Goal: Task Accomplishment & Management: Complete application form

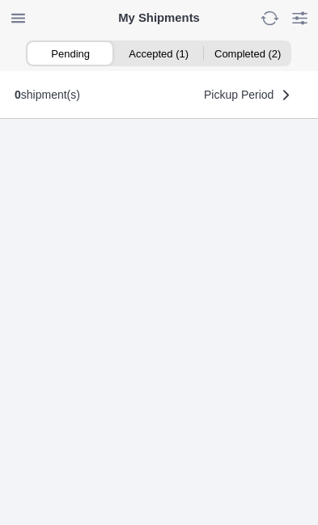
click at [163, 58] on ion-segment-button "Accepted (1)" at bounding box center [159, 53] width 88 height 23
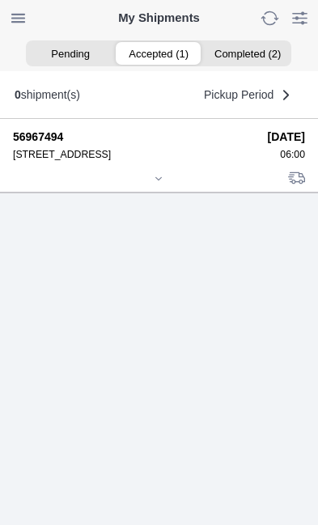
click at [159, 184] on icon at bounding box center [159, 179] width 10 height 10
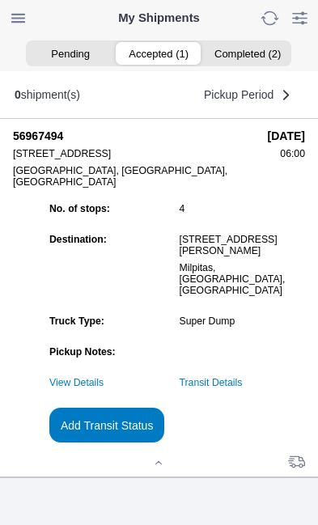
scroll to position [129, 0]
click at [0, 0] on slot "Add Transit Status" at bounding box center [0, 0] width 0 height 0
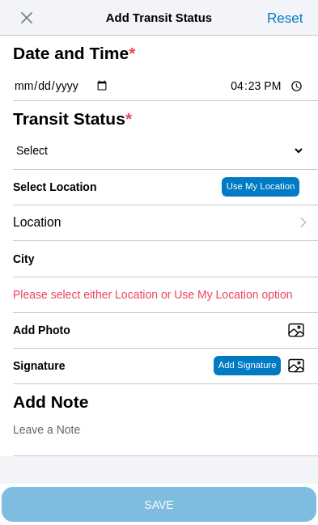
click at [274, 95] on input "16:23" at bounding box center [267, 86] width 76 height 17
type input "12:10"
click at [110, 158] on select "Select Arrive at Drop Off Arrive at Pickup Break Start Break Stop Depart Drop O…" at bounding box center [159, 150] width 292 height 15
select select "DPTPULOC"
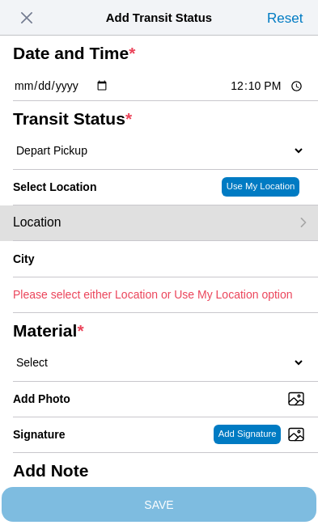
click at [141, 240] on div "Location" at bounding box center [151, 223] width 277 height 35
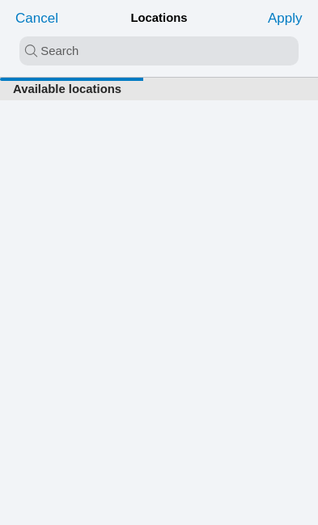
click at [60, 49] on input "search text" at bounding box center [158, 50] width 279 height 29
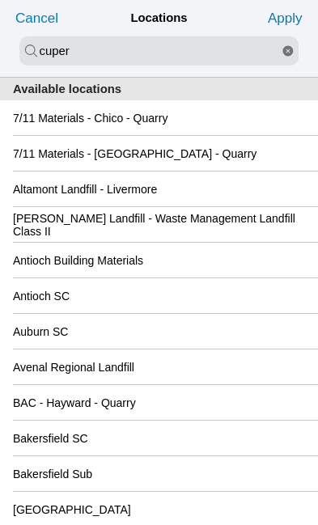
type input "cuper"
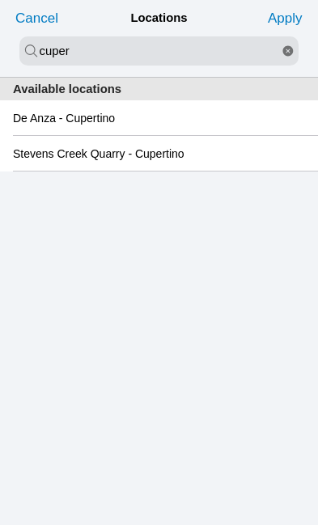
click at [0, 0] on slot "De Anza - Cupertino" at bounding box center [0, 0] width 0 height 0
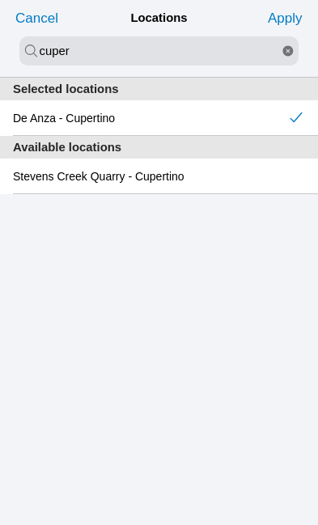
click at [0, 0] on slot "Apply" at bounding box center [0, 0] width 0 height 0
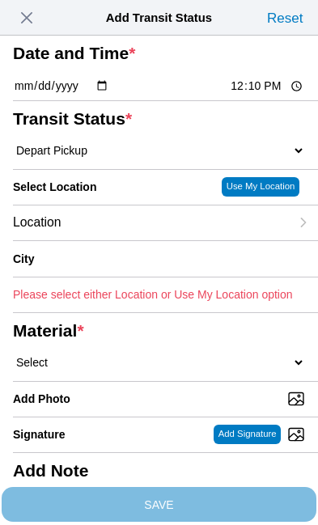
type input "Cupertino"
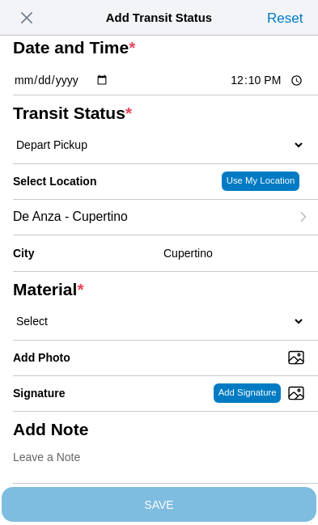
scroll to position [59, 0]
click at [156, 328] on select "Select 1" x 3" Rock 1" x 4" Rock 2" x 4" Rock Asphalt Cold Patch Backfill Spec …" at bounding box center [159, 321] width 292 height 15
select select "708654"
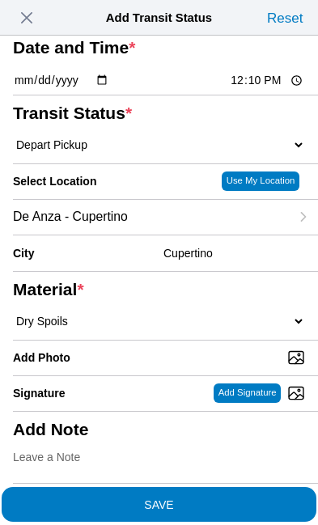
click at [235, 498] on span "SAVE" at bounding box center [159, 503] width 292 height 11
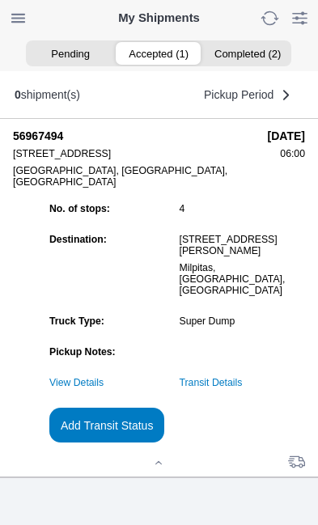
scroll to position [1, 0]
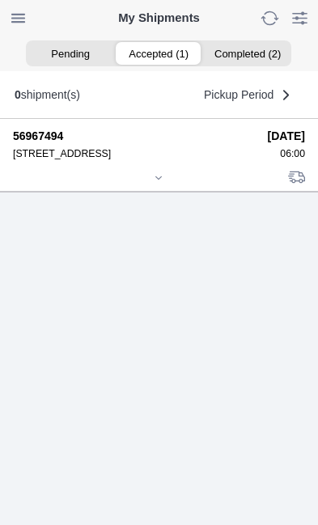
click at [163, 183] on icon at bounding box center [159, 178] width 10 height 10
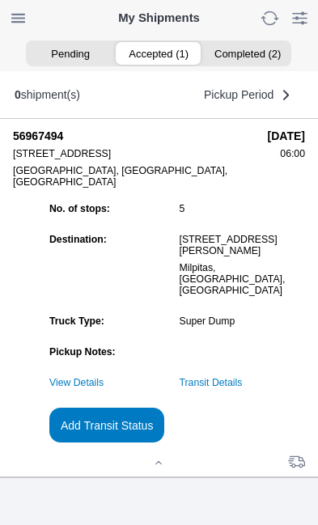
scroll to position [155, 0]
click at [0, 0] on slot "Add Transit Status" at bounding box center [0, 0] width 0 height 0
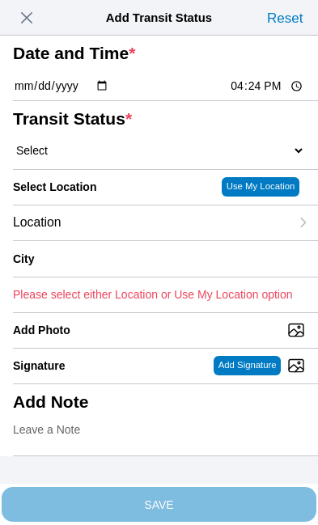
click at [265, 95] on input "16:24" at bounding box center [267, 86] width 76 height 17
type input "14:00"
click at [112, 158] on select "Select Arrive at Drop Off Arrive at Pickup Break Start Break Stop Depart Drop O…" at bounding box center [159, 150] width 292 height 15
select select "DPTDLVLOC"
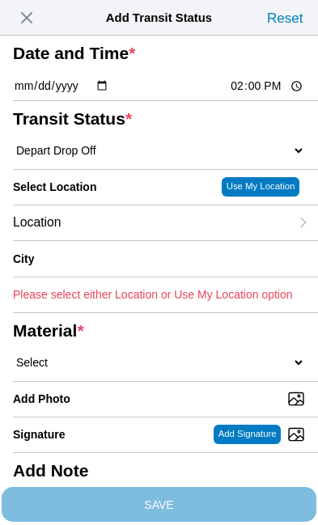
click at [129, 240] on div "Location" at bounding box center [151, 223] width 277 height 35
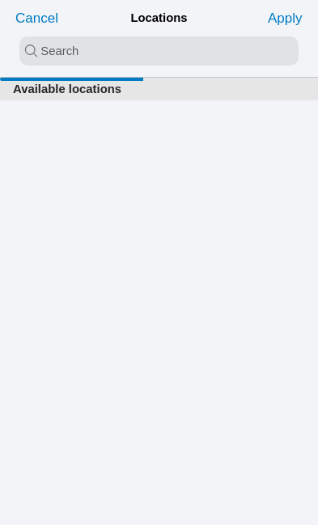
click at [78, 49] on input "search text" at bounding box center [158, 50] width 279 height 29
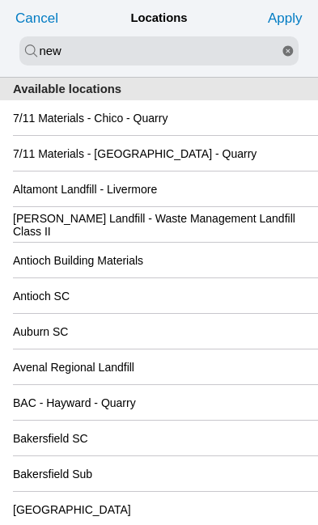
type input "new"
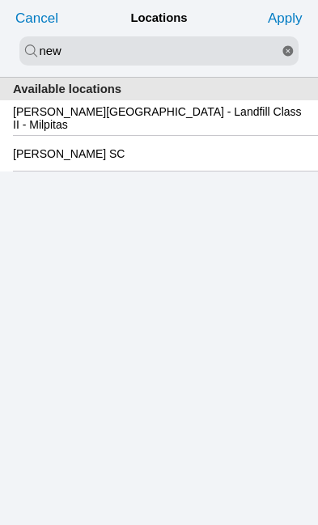
click at [0, 0] on slot "[PERSON_NAME][GEOGRAPHIC_DATA] - Landfill Class II - Milpitas" at bounding box center [0, 0] width 0 height 0
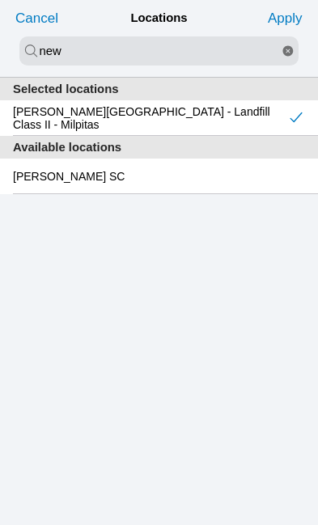
click at [0, 0] on slot "Apply" at bounding box center [0, 0] width 0 height 0
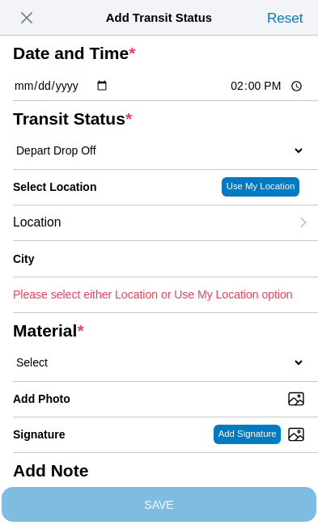
type input "Milpitas"
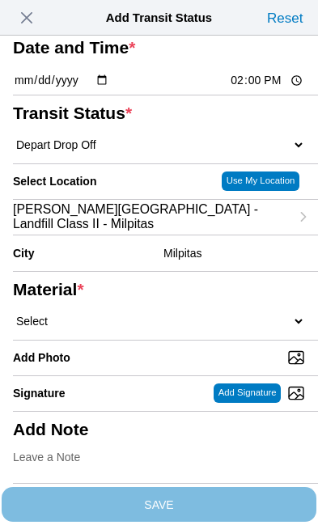
scroll to position [141, 0]
click at [153, 314] on select "Select 1" x 3" Rock 1" x 4" Rock 2" x 4" Rock Asphalt Cold Patch Backfill Spec …" at bounding box center [159, 321] width 292 height 15
select select "708654"
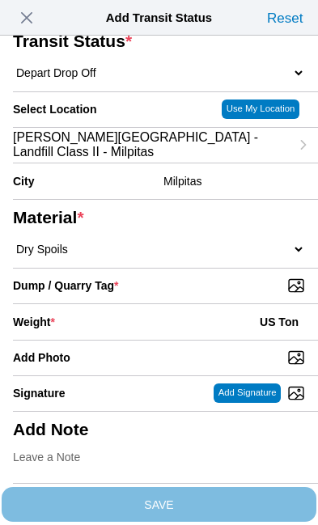
click at [232, 295] on input "Dump / Quarry Tag *" at bounding box center [165, 286] width 305 height 18
type input "C:\fakepath\image.jpg"
click at [154, 323] on div "Weight * US Ton" at bounding box center [159, 322] width 292 height 36
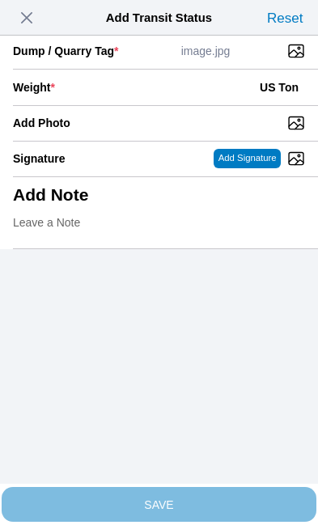
scroll to position [332, 0]
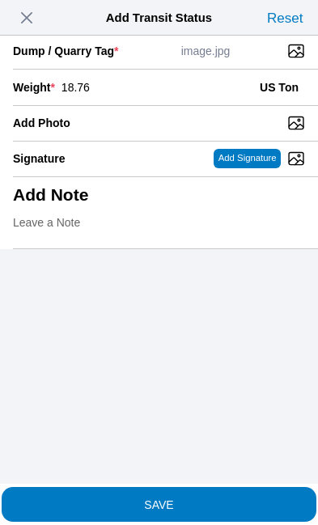
type input "18.76"
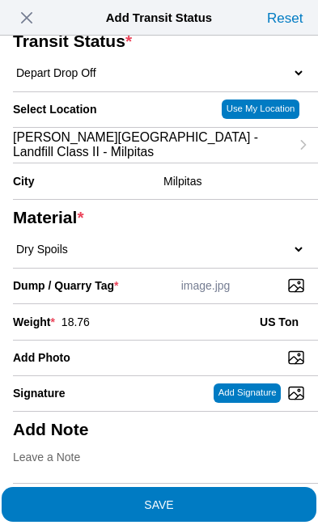
click at [236, 498] on span "SAVE" at bounding box center [159, 503] width 292 height 11
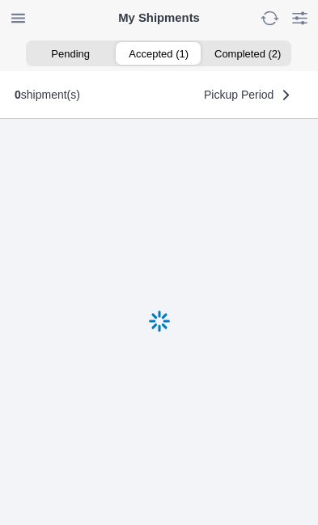
scroll to position [1, 0]
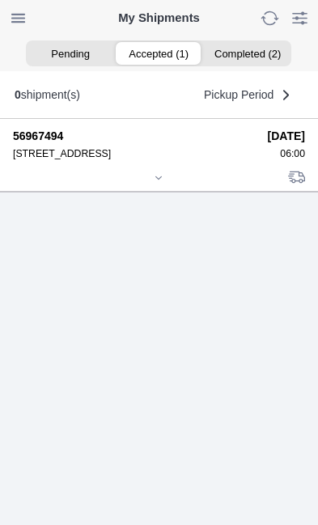
click at [168, 185] on div at bounding box center [159, 179] width 292 height 12
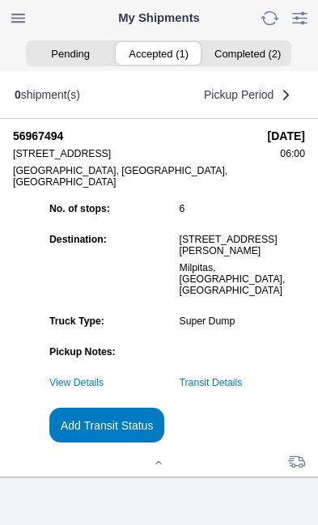
scroll to position [155, 0]
click at [0, 0] on slot "Add Transit Status" at bounding box center [0, 0] width 0 height 0
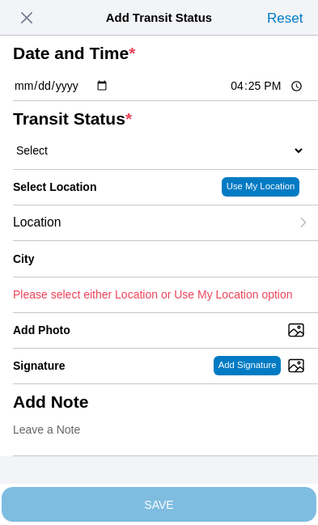
click at [268, 95] on input "16:25" at bounding box center [267, 86] width 76 height 17
type input "14:01"
click at [124, 158] on select "Select Arrive at Drop Off Arrive at Pickup Break Start Break Stop Depart Drop O…" at bounding box center [159, 150] width 292 height 15
select select "BREAKSTART"
click at [138, 240] on div "Location" at bounding box center [151, 223] width 277 height 35
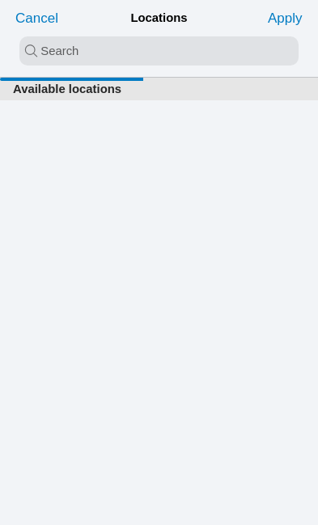
click at [76, 51] on input "search text" at bounding box center [158, 50] width 279 height 29
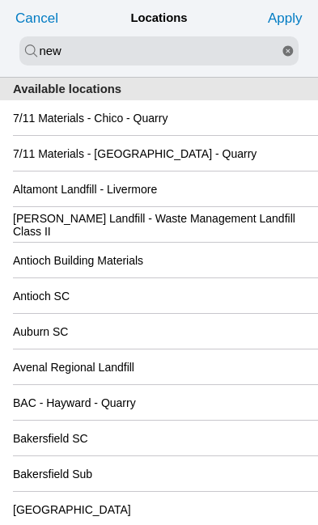
type input "new"
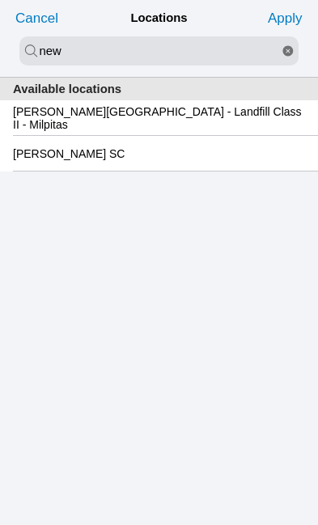
click at [0, 0] on slot "[PERSON_NAME][GEOGRAPHIC_DATA] - Landfill Class II - Milpitas" at bounding box center [0, 0] width 0 height 0
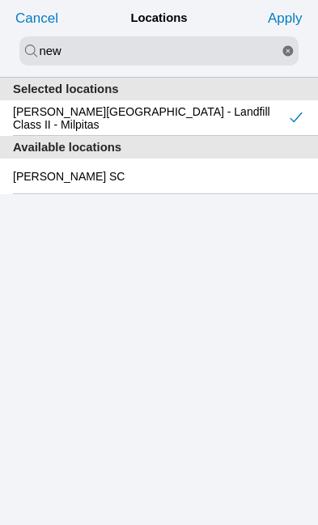
click at [0, 0] on slot "Apply" at bounding box center [0, 0] width 0 height 0
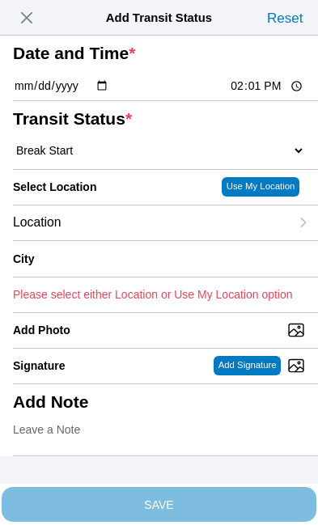
type input "Milpitas"
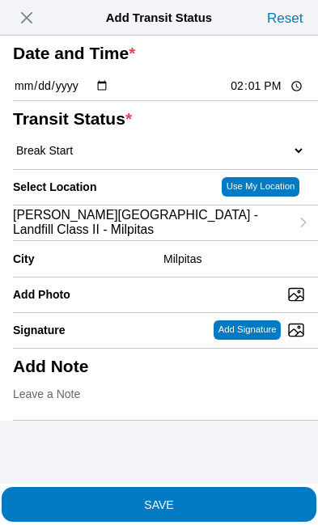
click at [235, 498] on span "SAVE" at bounding box center [159, 503] width 292 height 11
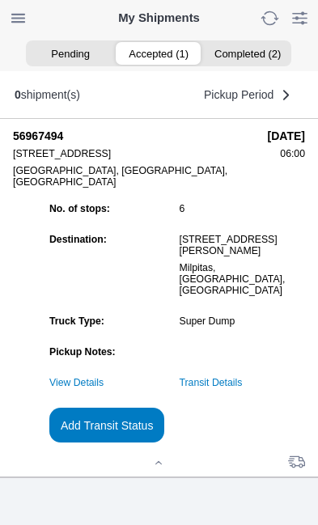
click at [0, 0] on slot "Add Transit Status" at bounding box center [0, 0] width 0 height 0
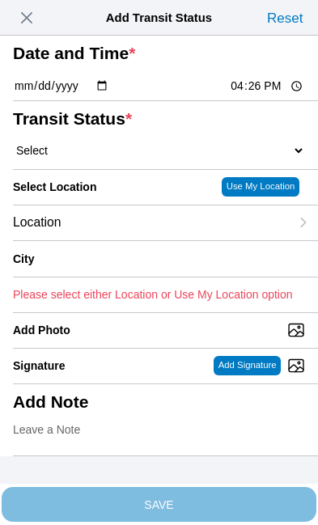
click at [273, 95] on input "16:26" at bounding box center [267, 86] width 76 height 17
type input "14:30"
click at [112, 158] on select "Select Arrive at Drop Off Arrive at Pickup Break Start Break Stop Depart Drop O…" at bounding box center [159, 150] width 292 height 15
select select "BREAKSTOP"
click at [139, 240] on div "Location" at bounding box center [151, 223] width 277 height 35
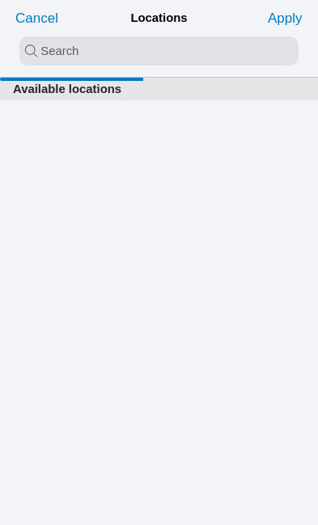
click at [90, 49] on input "search text" at bounding box center [158, 50] width 279 height 29
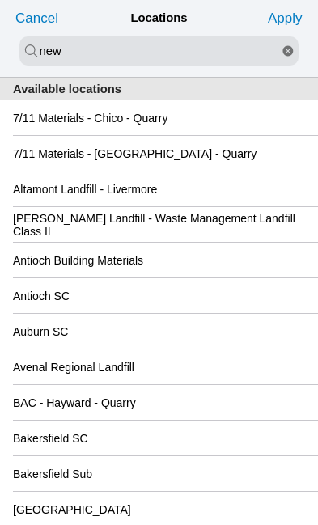
type input "new"
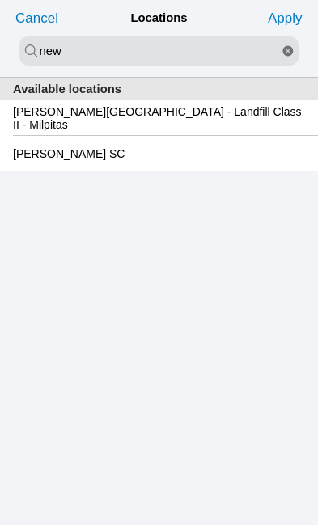
click at [0, 0] on slot "[PERSON_NAME][GEOGRAPHIC_DATA] - Landfill Class II - Milpitas" at bounding box center [0, 0] width 0 height 0
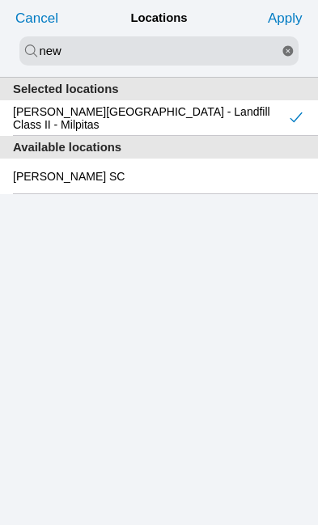
click at [0, 0] on slot "Apply" at bounding box center [0, 0] width 0 height 0
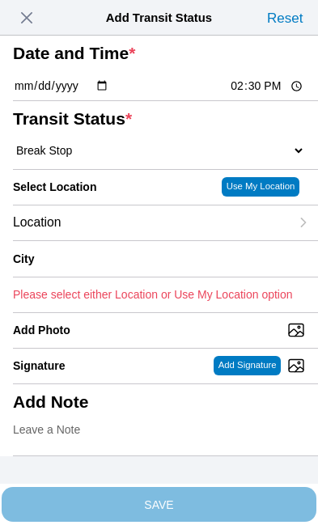
type input "Milpitas"
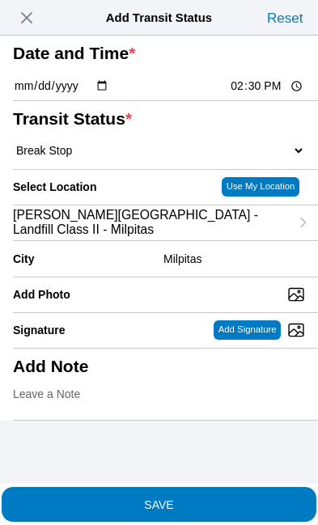
click at [223, 498] on span "SAVE" at bounding box center [159, 503] width 292 height 11
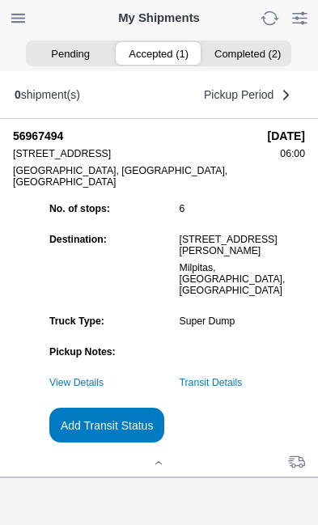
click at [243, 377] on link "Transit Details" at bounding box center [211, 382] width 63 height 11
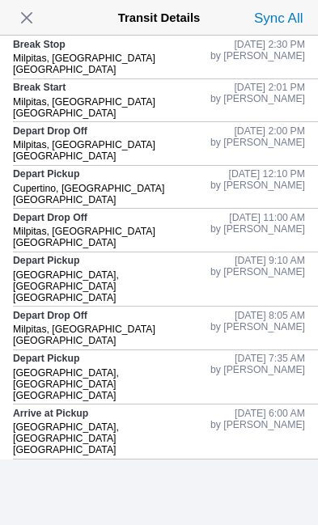
scroll to position [0, 0]
click at [38, 15] on span "button" at bounding box center [26, 17] width 23 height 23
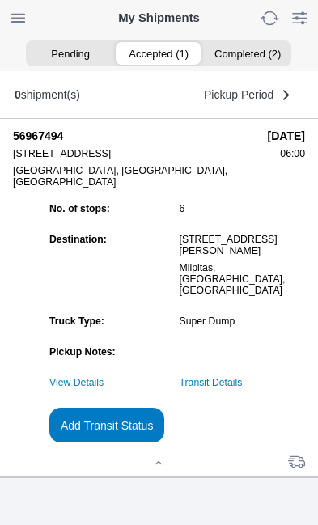
click at [0, 0] on slot "Add Transit Status" at bounding box center [0, 0] width 0 height 0
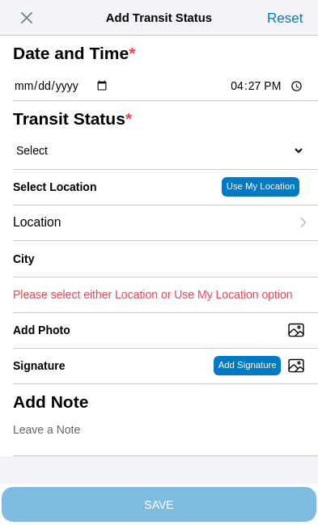
click at [265, 95] on input "16:27" at bounding box center [267, 86] width 76 height 17
click at [268, 95] on input "12:00" at bounding box center [267, 86] width 76 height 17
type input "15:00"
click at [121, 158] on select "Select Arrive at Drop Off Arrive at Pickup Break Start Break Stop Depart Drop O…" at bounding box center [159, 150] width 292 height 15
select select "DELIVRED"
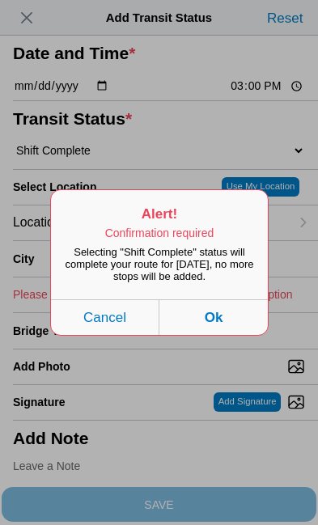
click at [229, 335] on button "Ok" at bounding box center [213, 317] width 108 height 36
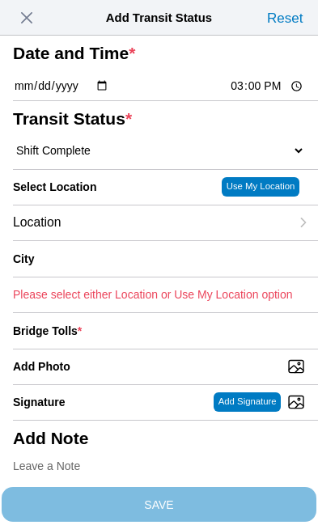
click at [139, 240] on div "Location" at bounding box center [151, 223] width 277 height 35
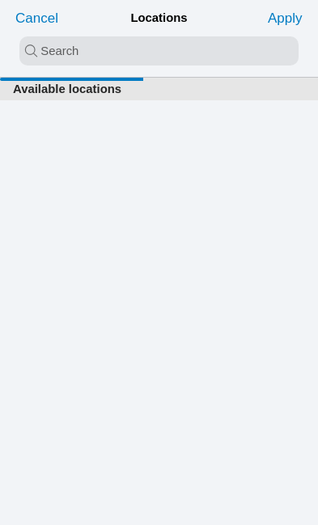
click at [33, 50] on input "search text" at bounding box center [158, 50] width 279 height 29
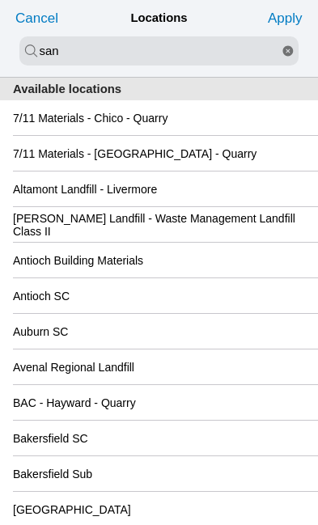
type input "san"
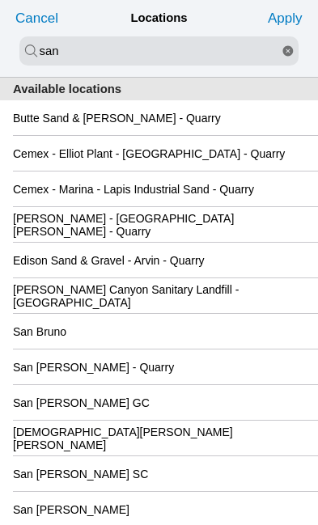
click at [191, 420] on div "San [PERSON_NAME] GC" at bounding box center [159, 402] width 292 height 35
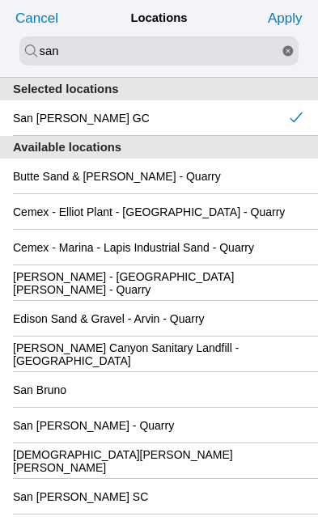
click at [0, 0] on slot "Apply" at bounding box center [0, 0] width 0 height 0
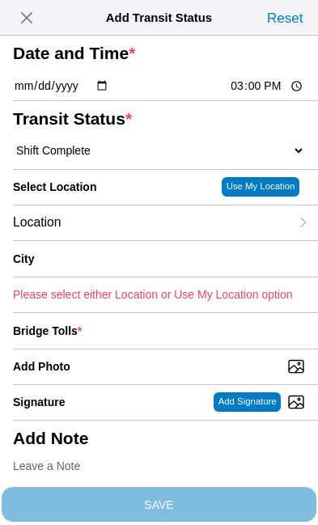
type input "[GEOGRAPHIC_DATA][PERSON_NAME]"
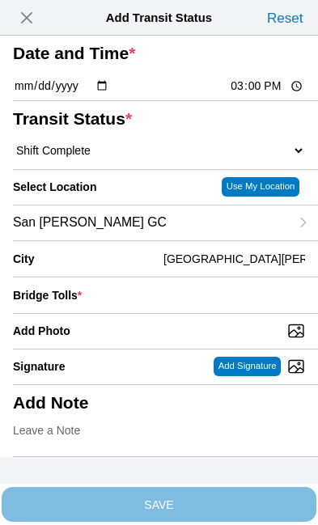
click at [180, 313] on div "Bridge Tolls *" at bounding box center [159, 296] width 292 height 36
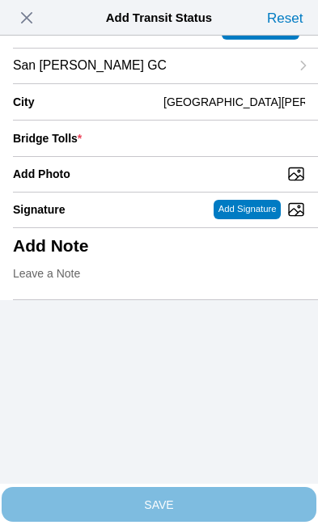
scroll to position [158, 0]
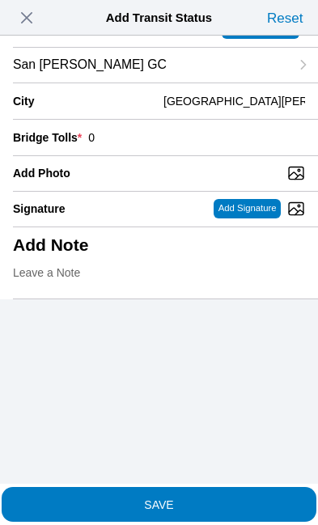
type input "0"
click at [197, 182] on input "Add Photo" at bounding box center [165, 173] width 305 height 18
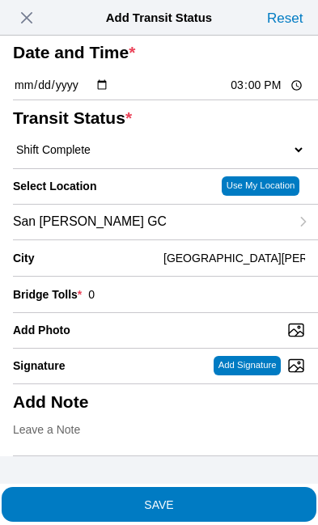
scroll to position [134, 0]
type input "C:\fakepath\image.jpg"
click at [174, 419] on div "Add Note" at bounding box center [159, 419] width 292 height 71
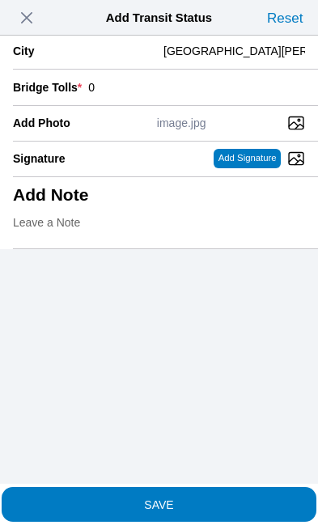
scroll to position [345, 0]
type textarea "1"
type textarea "1Load i picked up 6:35am"
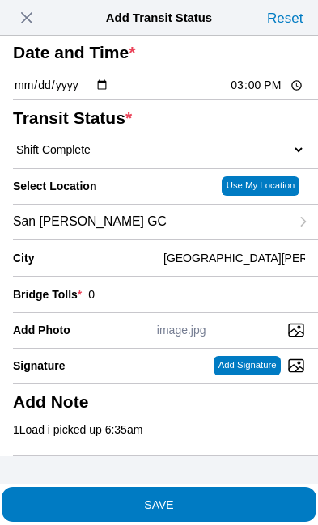
scroll to position [134, 0]
click at [219, 498] on span "SAVE" at bounding box center [159, 503] width 292 height 11
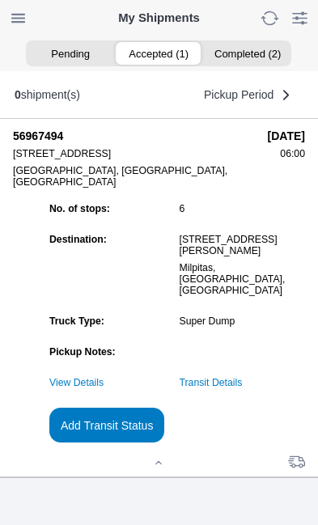
scroll to position [1, 0]
